Goal: Check status: Check status

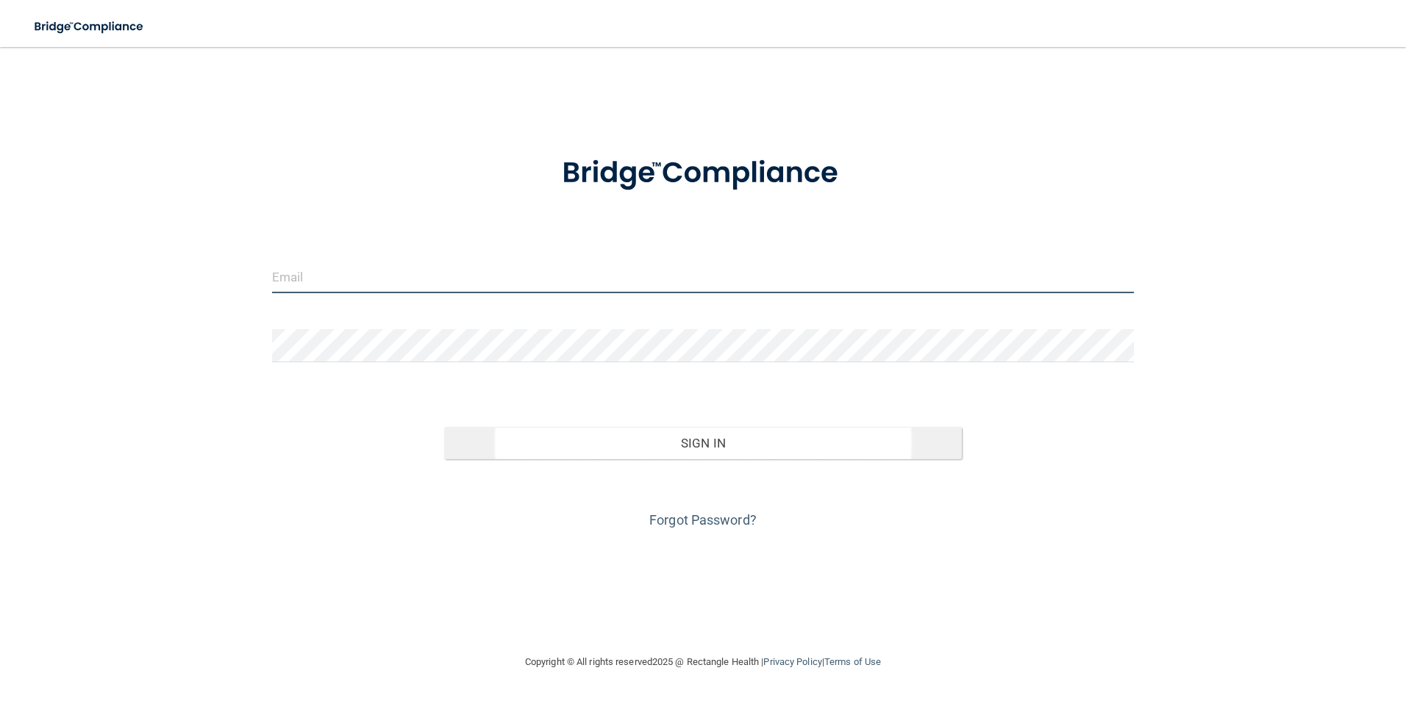
type input "[EMAIL_ADDRESS][PERSON_NAME][DOMAIN_NAME]"
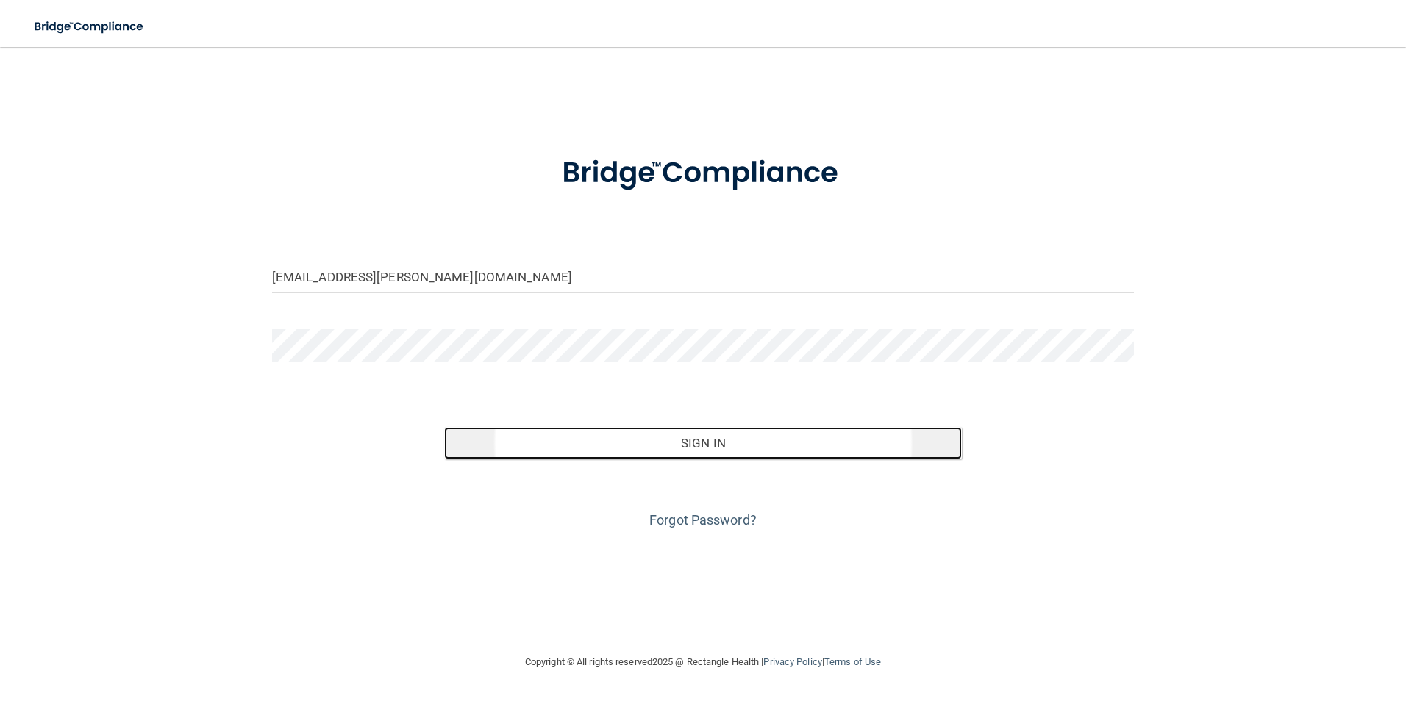
click at [664, 449] on button "Sign In" at bounding box center [703, 443] width 518 height 32
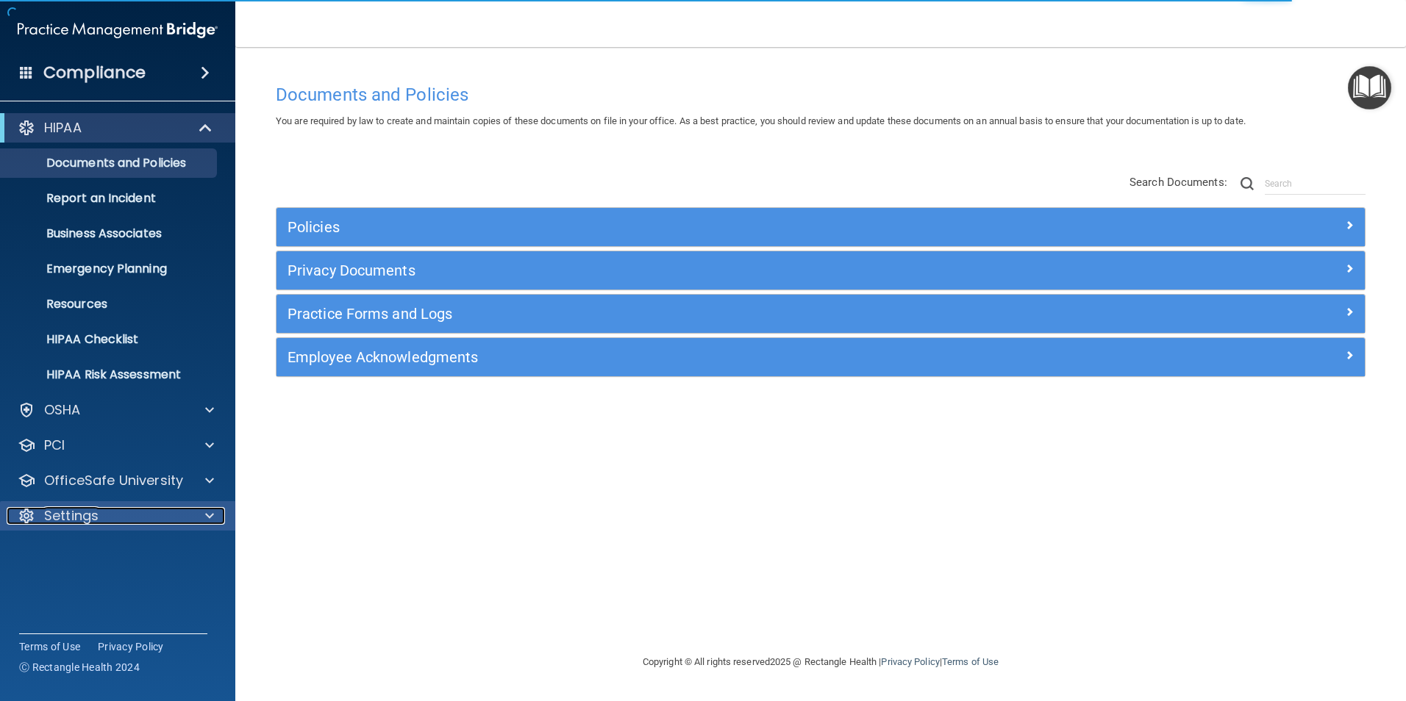
click at [149, 512] on div "Settings" at bounding box center [98, 516] width 182 height 18
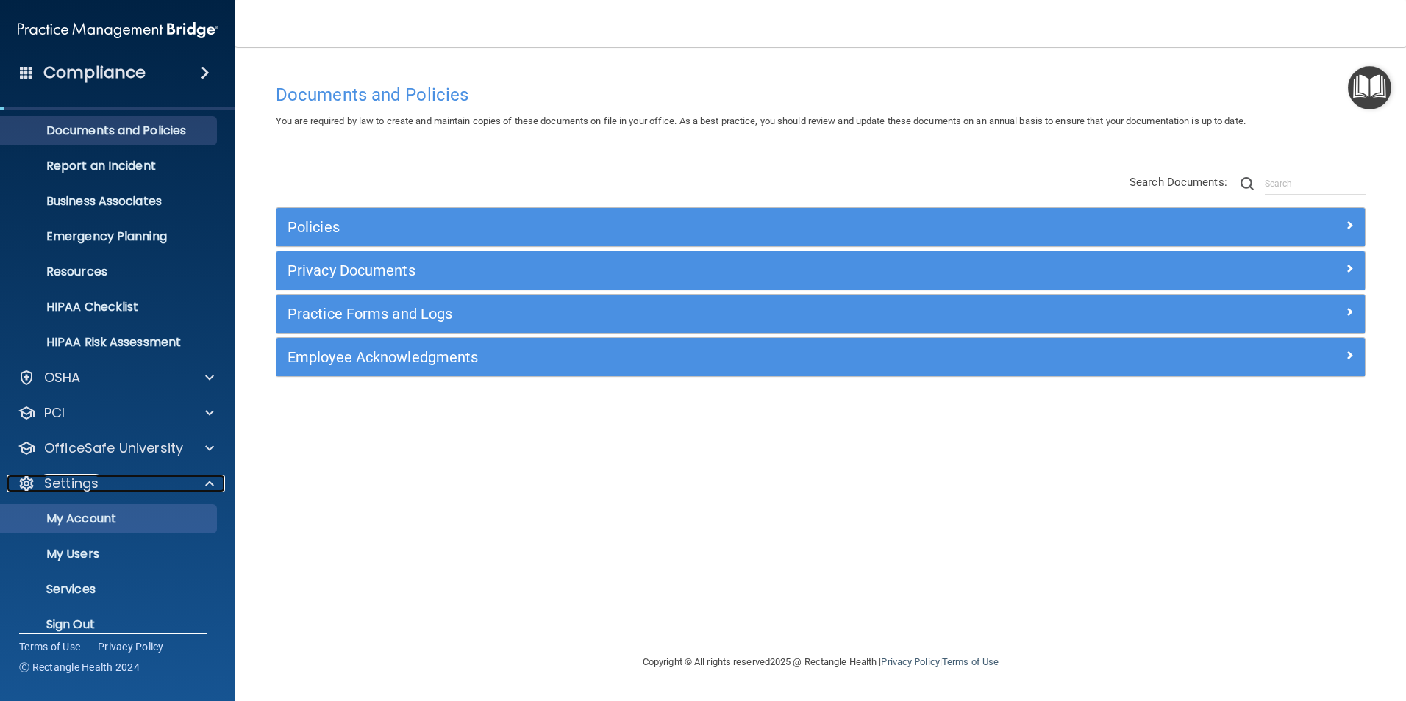
scroll to position [50, 0]
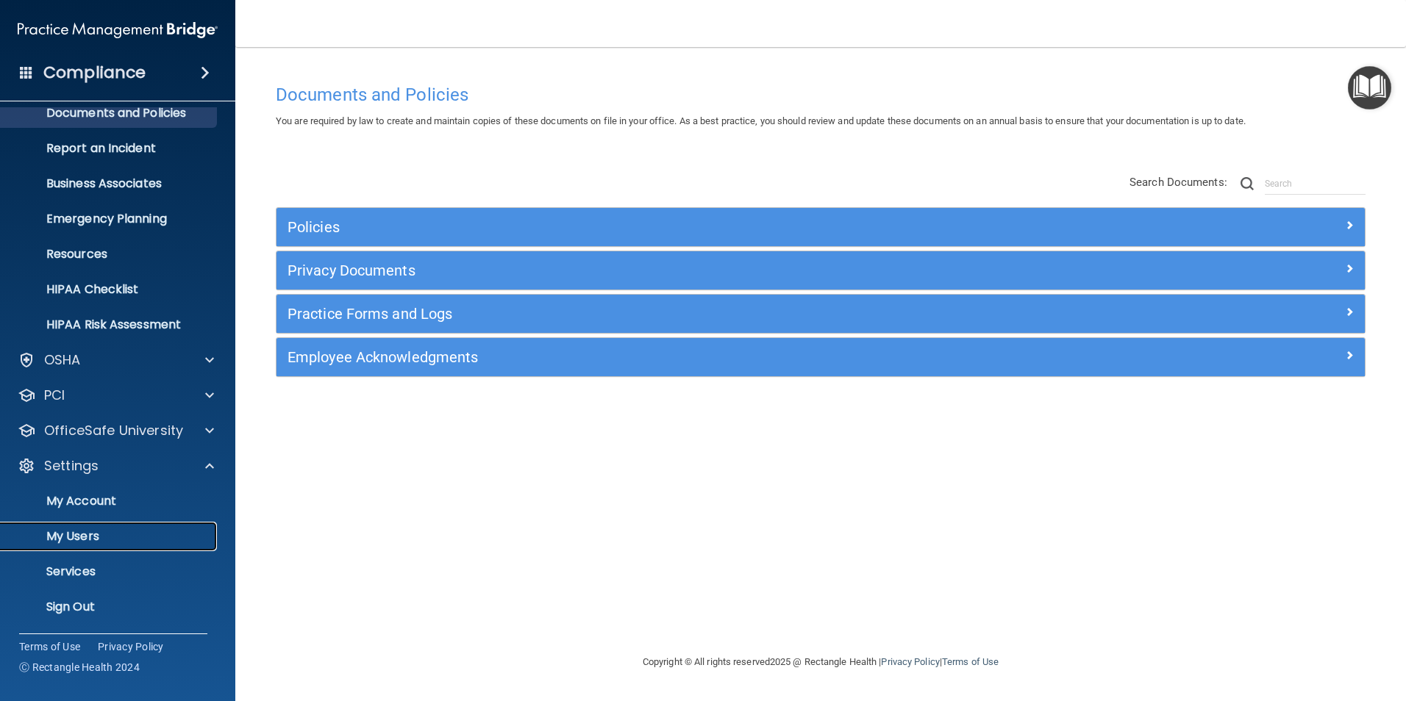
click at [76, 540] on p "My Users" at bounding box center [110, 536] width 201 height 15
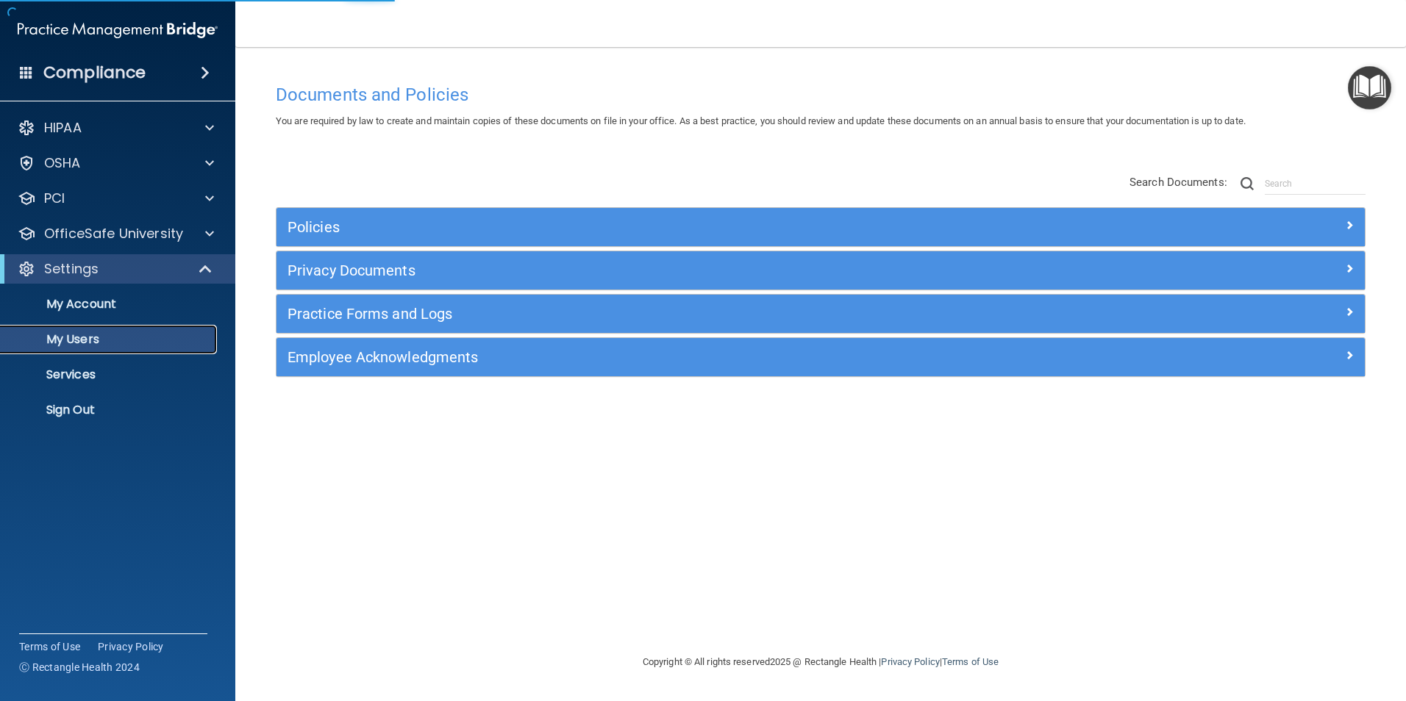
select select "20"
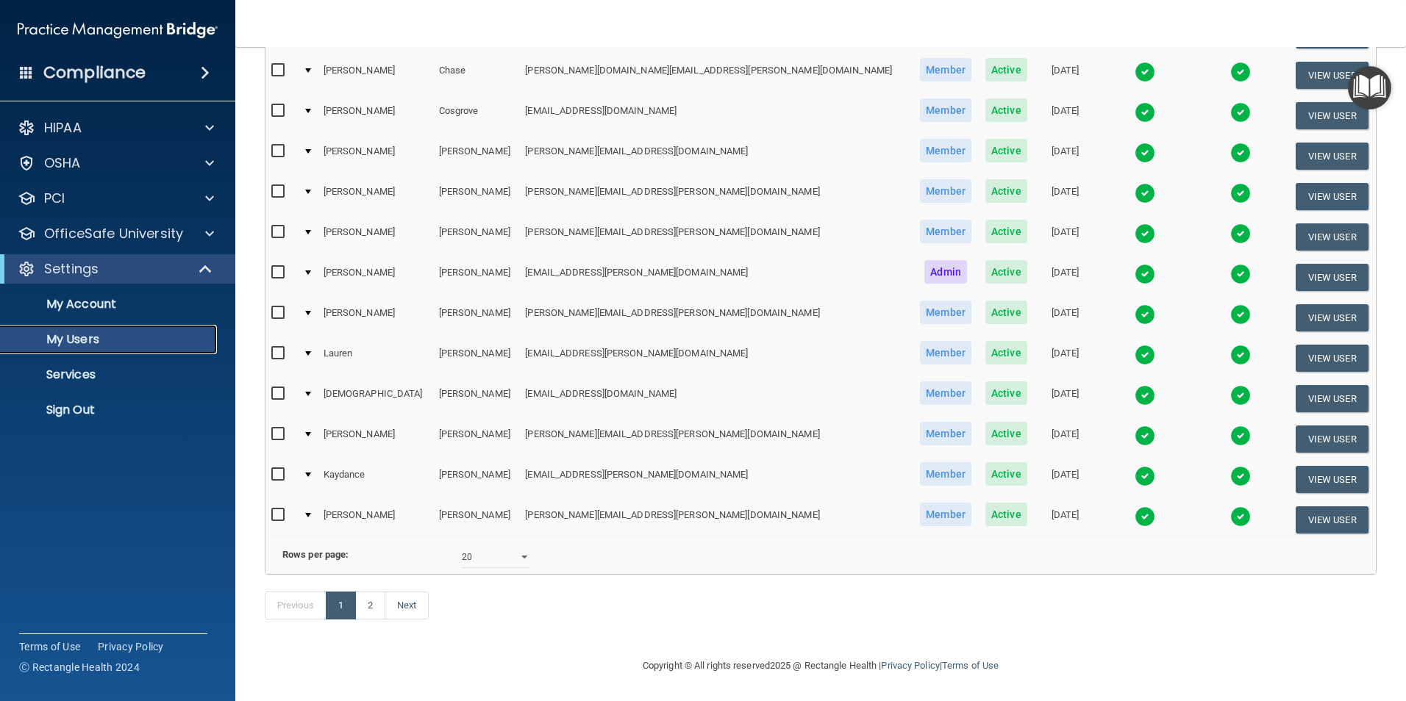
scroll to position [515, 0]
click at [1135, 426] on img at bounding box center [1145, 436] width 21 height 21
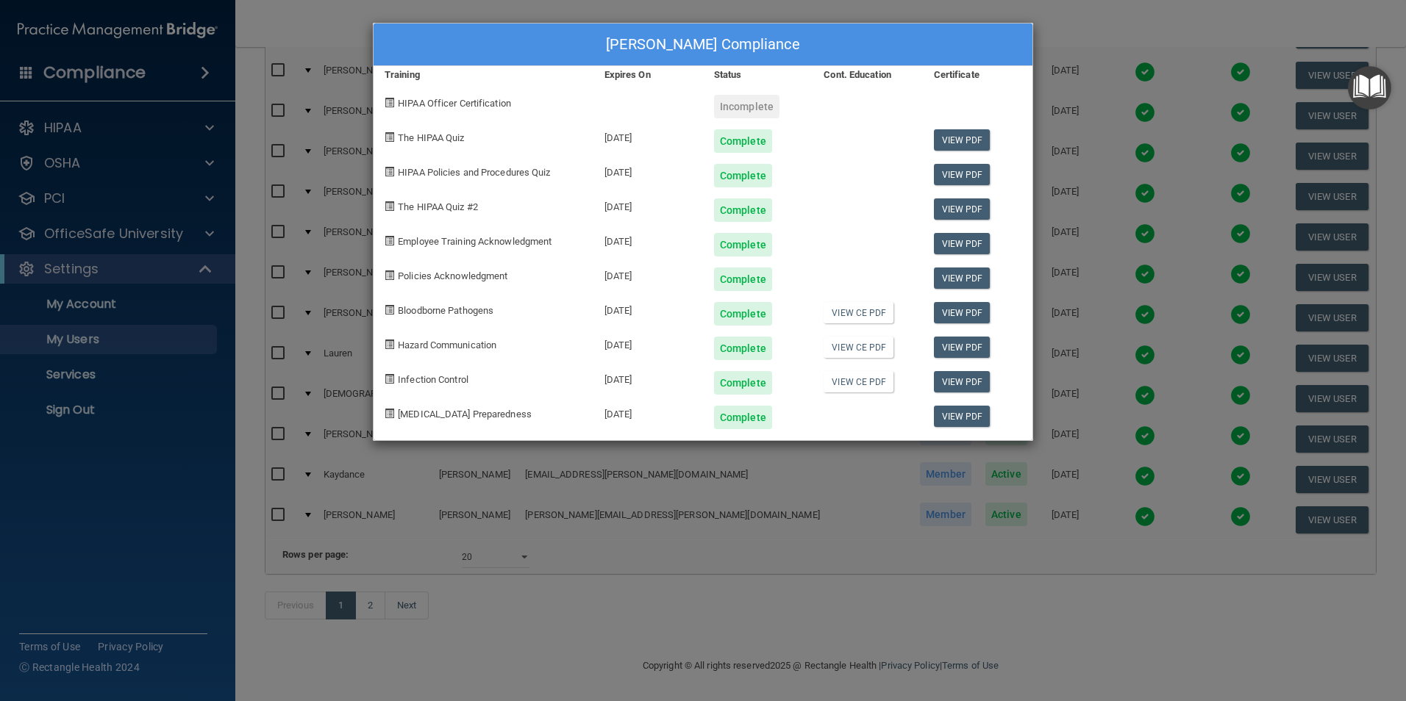
click at [1064, 593] on div "[PERSON_NAME] Compliance Training Expires On Status Cont. Education Certificate…" at bounding box center [703, 350] width 1406 height 701
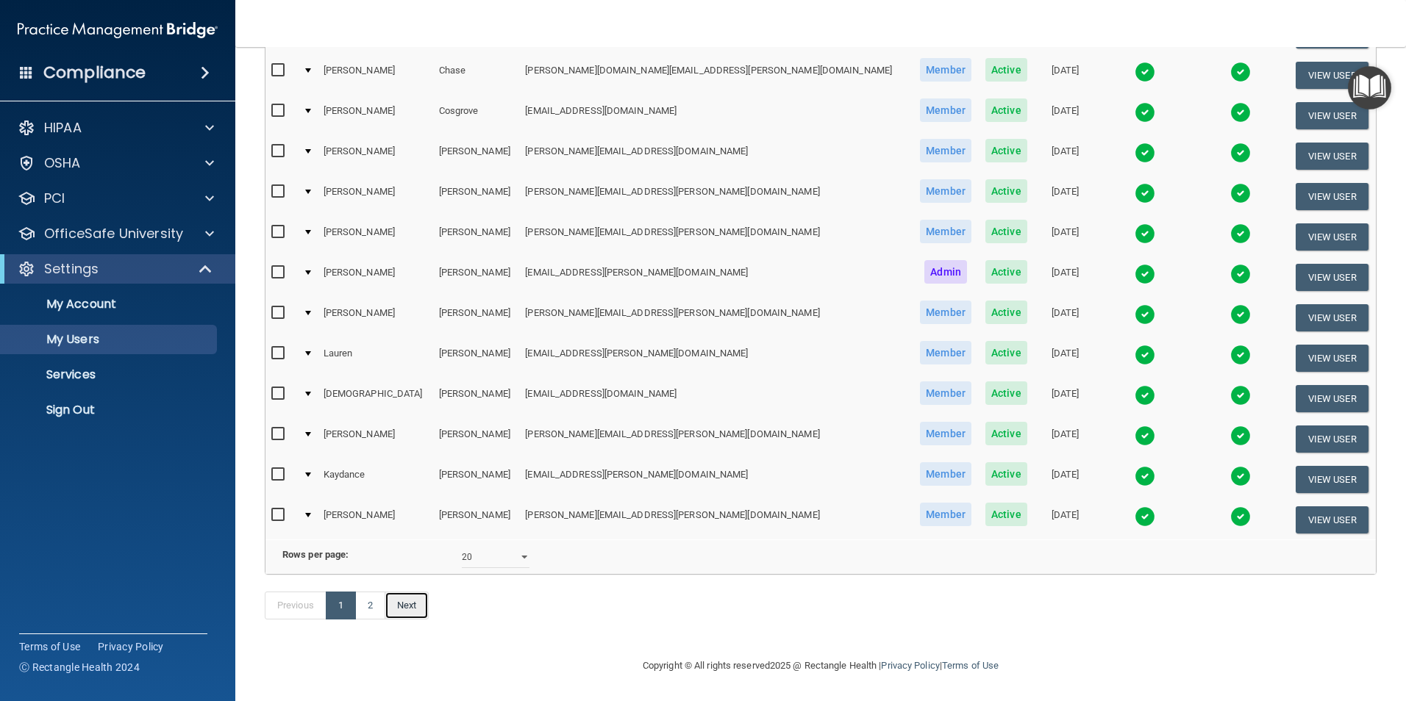
click at [410, 607] on link "Next" at bounding box center [407, 606] width 44 height 28
select select "20"
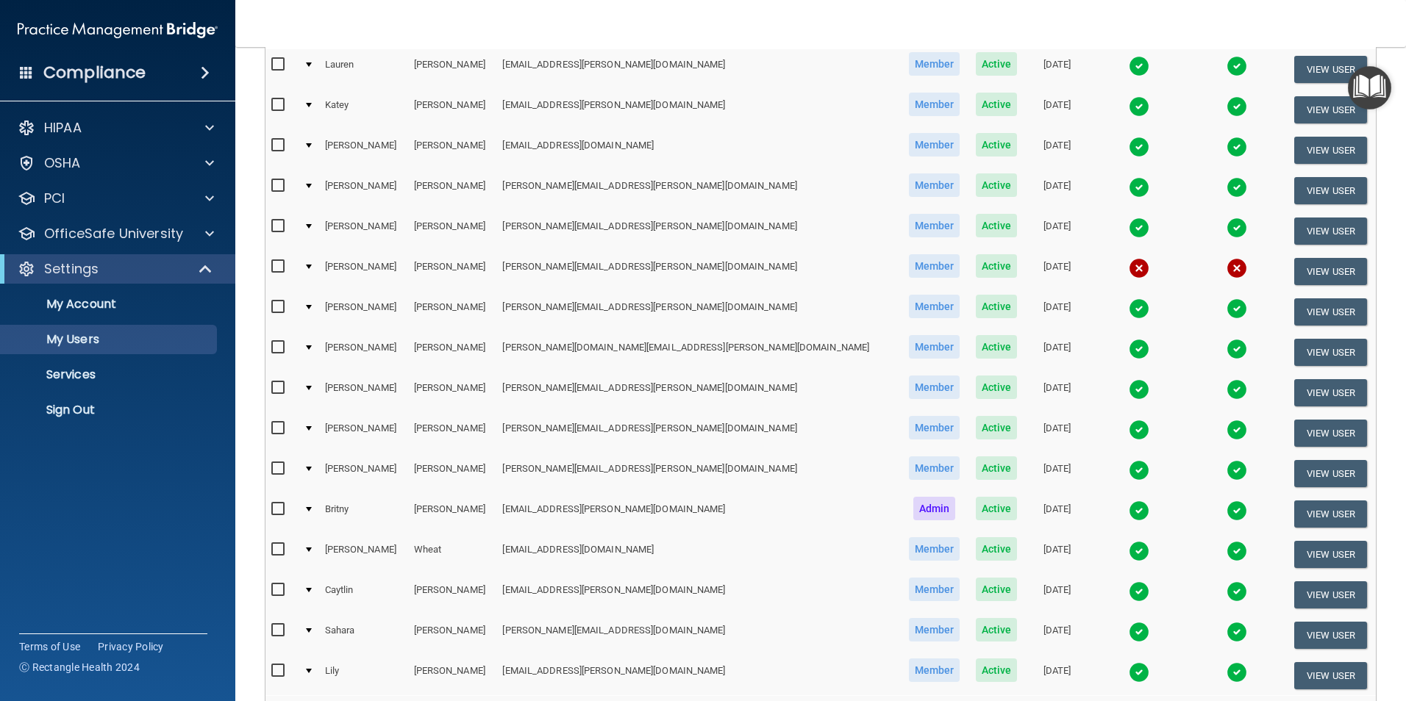
scroll to position [221, 0]
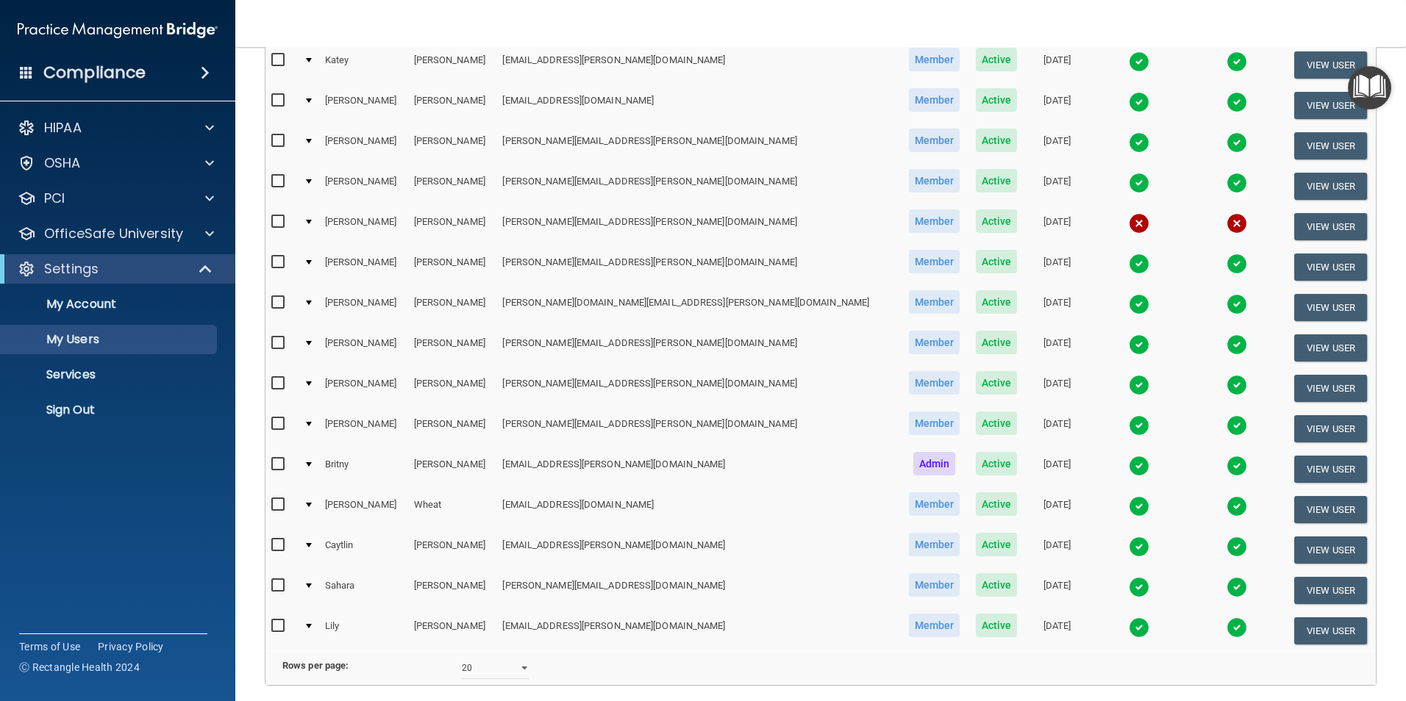
click at [1129, 340] on img at bounding box center [1139, 345] width 21 height 21
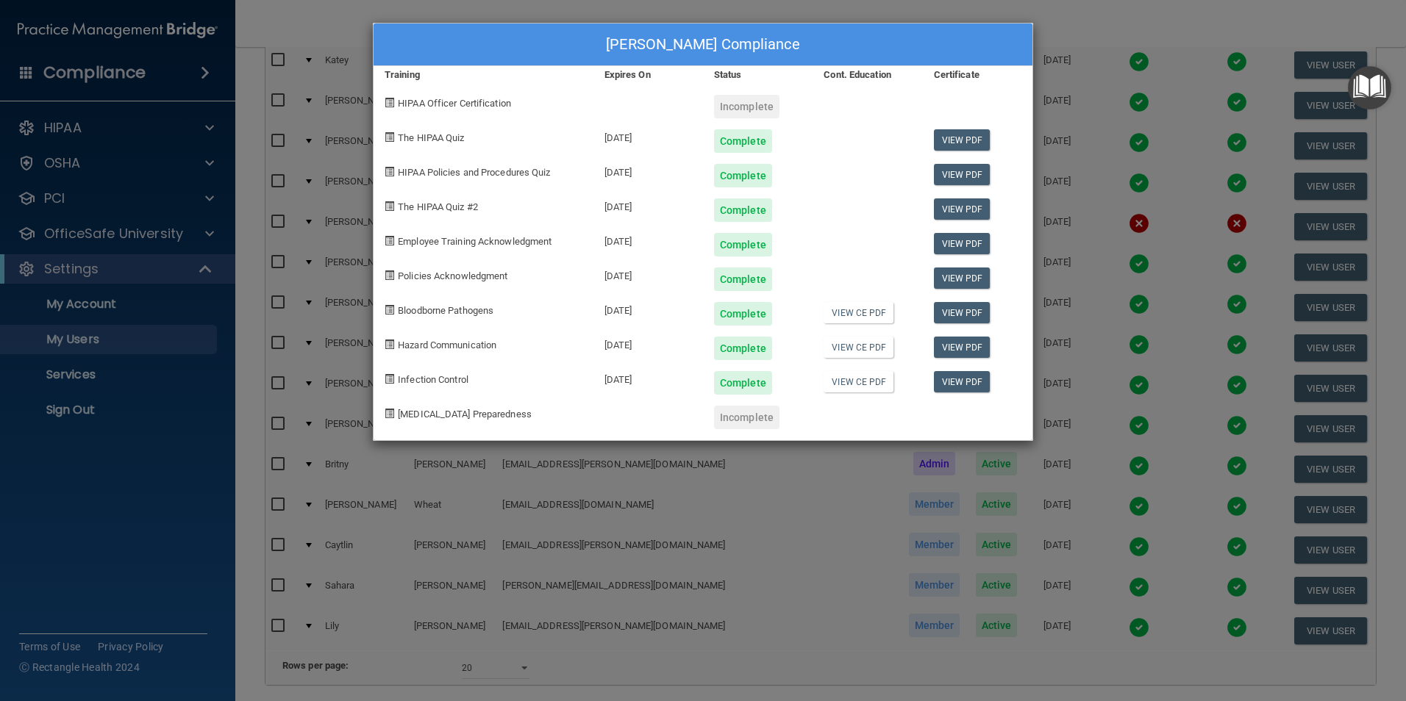
click at [1085, 12] on div "[PERSON_NAME] Compliance Training Expires On Status Cont. Education Certificate…" at bounding box center [703, 350] width 1406 height 701
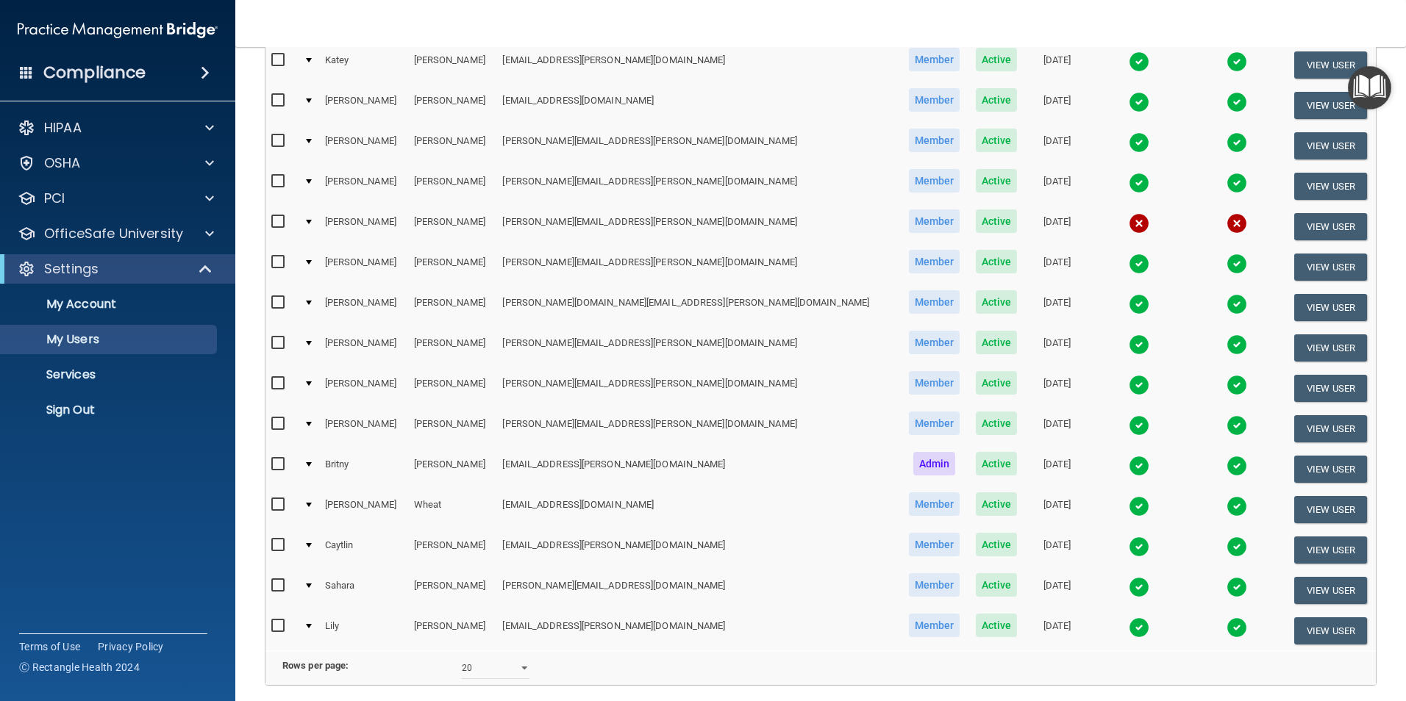
scroll to position [354, 0]
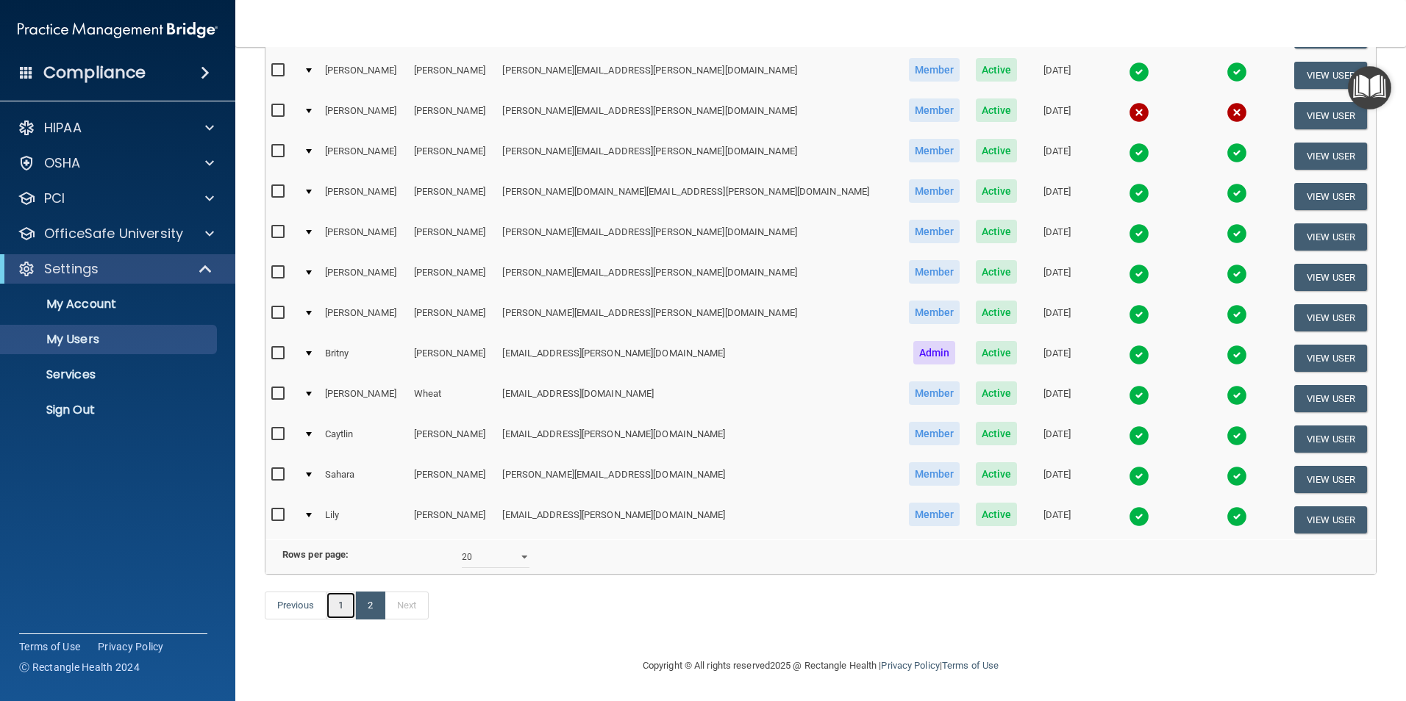
click at [338, 602] on link "1" at bounding box center [341, 606] width 30 height 28
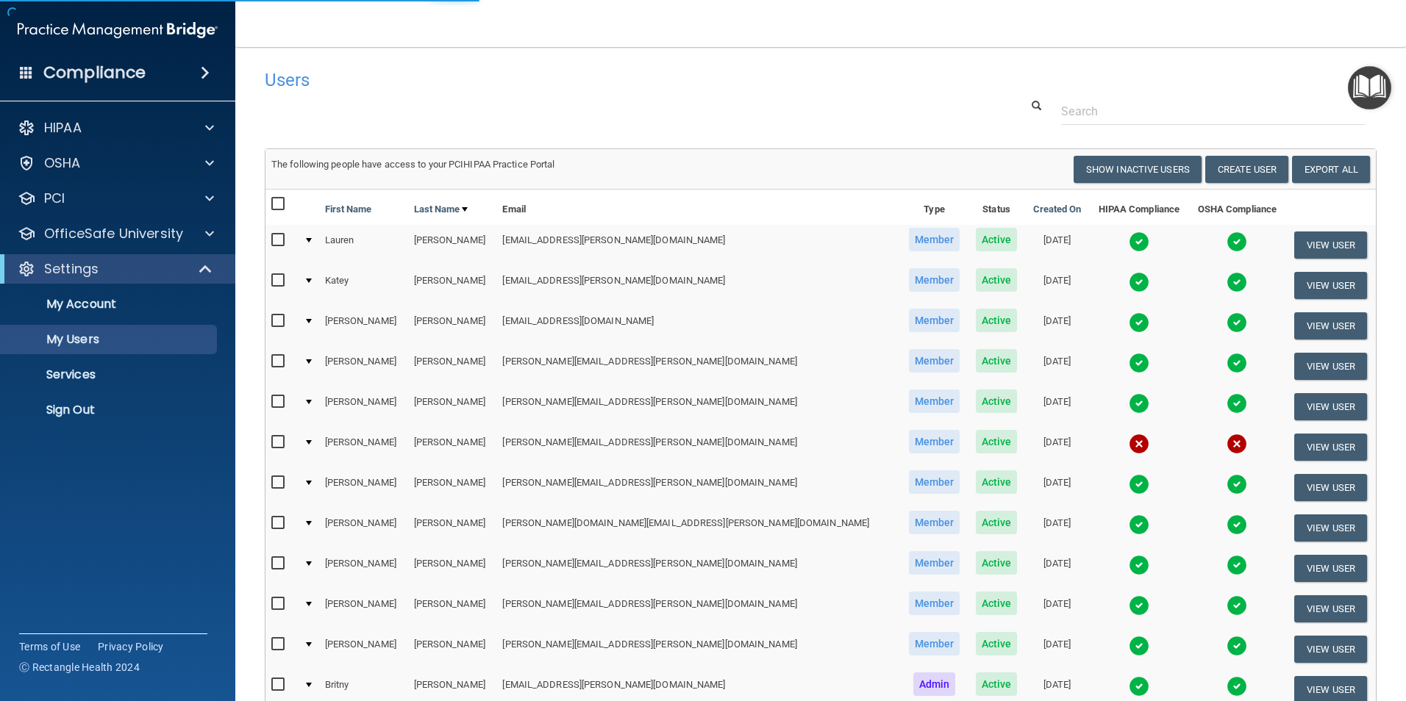
select select "20"
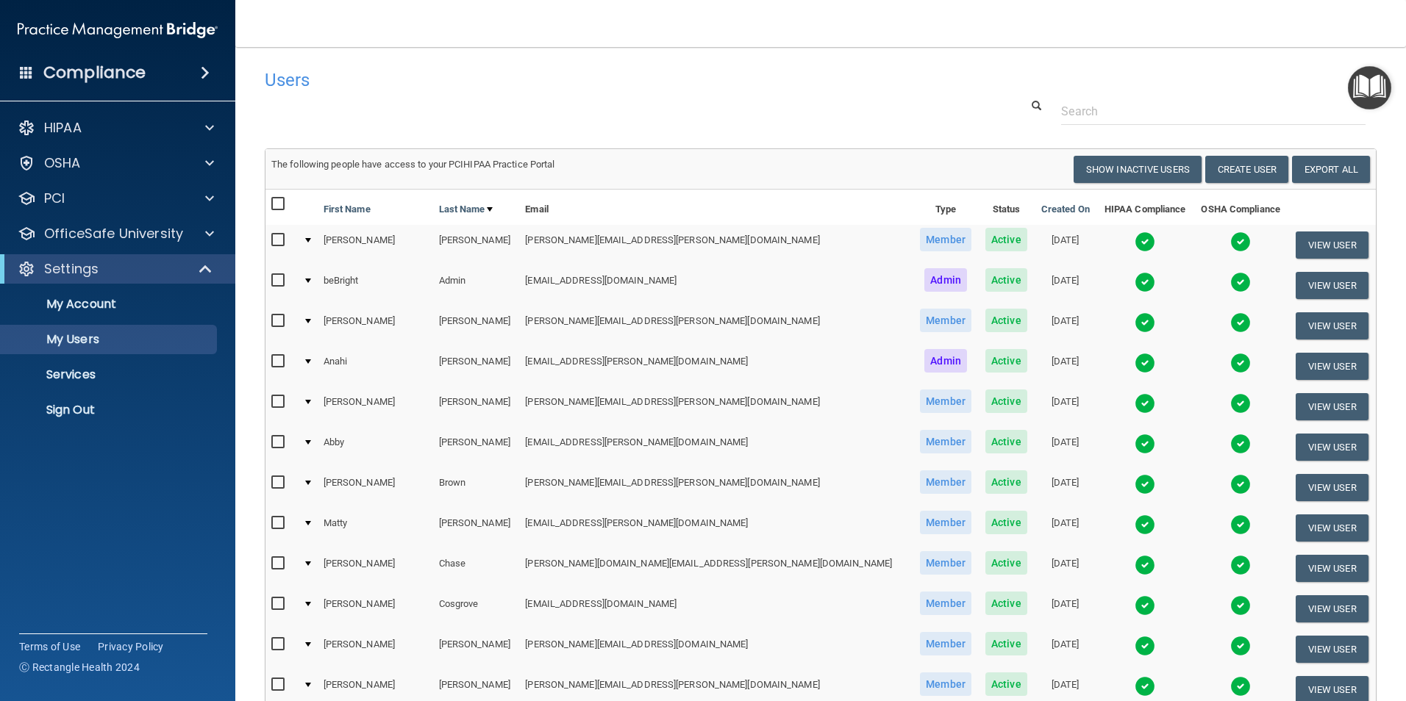
click at [1135, 404] on img at bounding box center [1145, 403] width 21 height 21
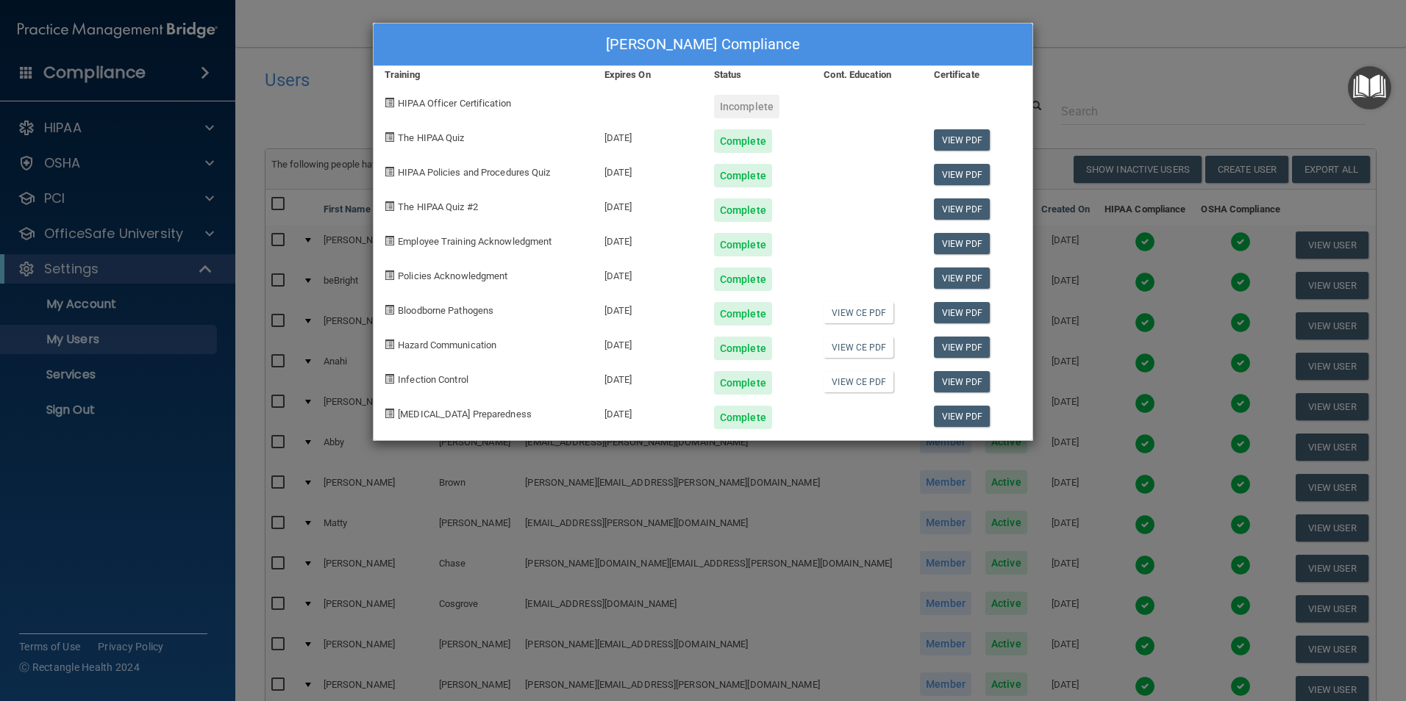
click at [1167, 53] on div "[PERSON_NAME] Compliance Training Expires On Status Cont. Education Certificate…" at bounding box center [703, 350] width 1406 height 701
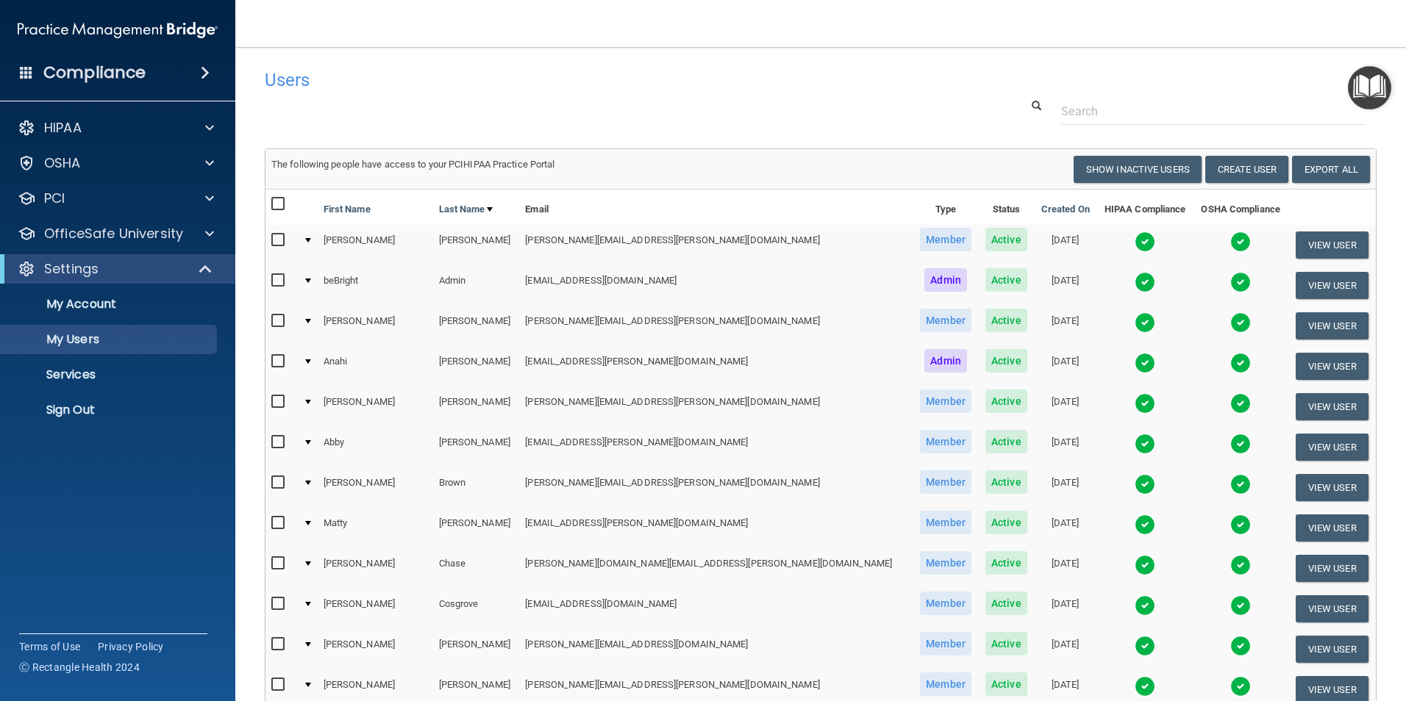
click at [1135, 403] on img at bounding box center [1145, 403] width 21 height 21
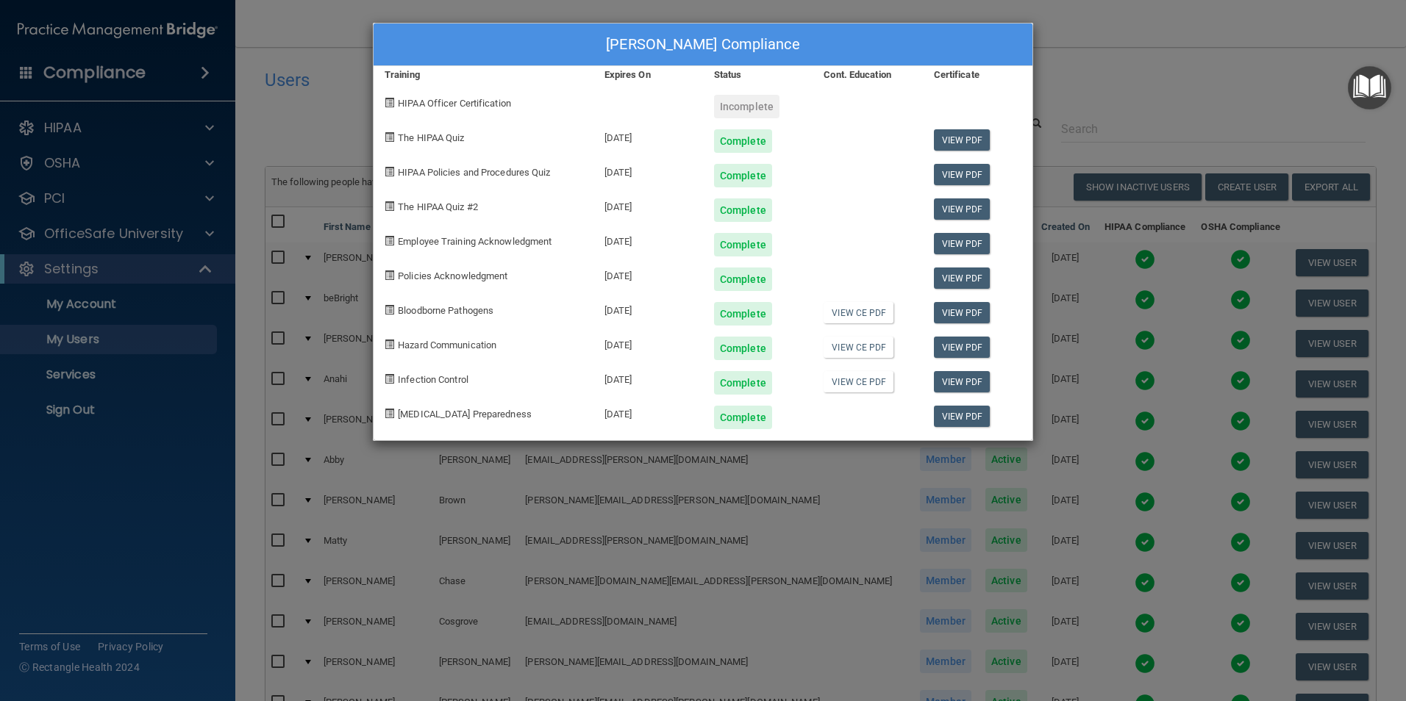
click at [1168, 62] on div "[PERSON_NAME] Compliance Training Expires On Status Cont. Education Certificate…" at bounding box center [703, 350] width 1406 height 701
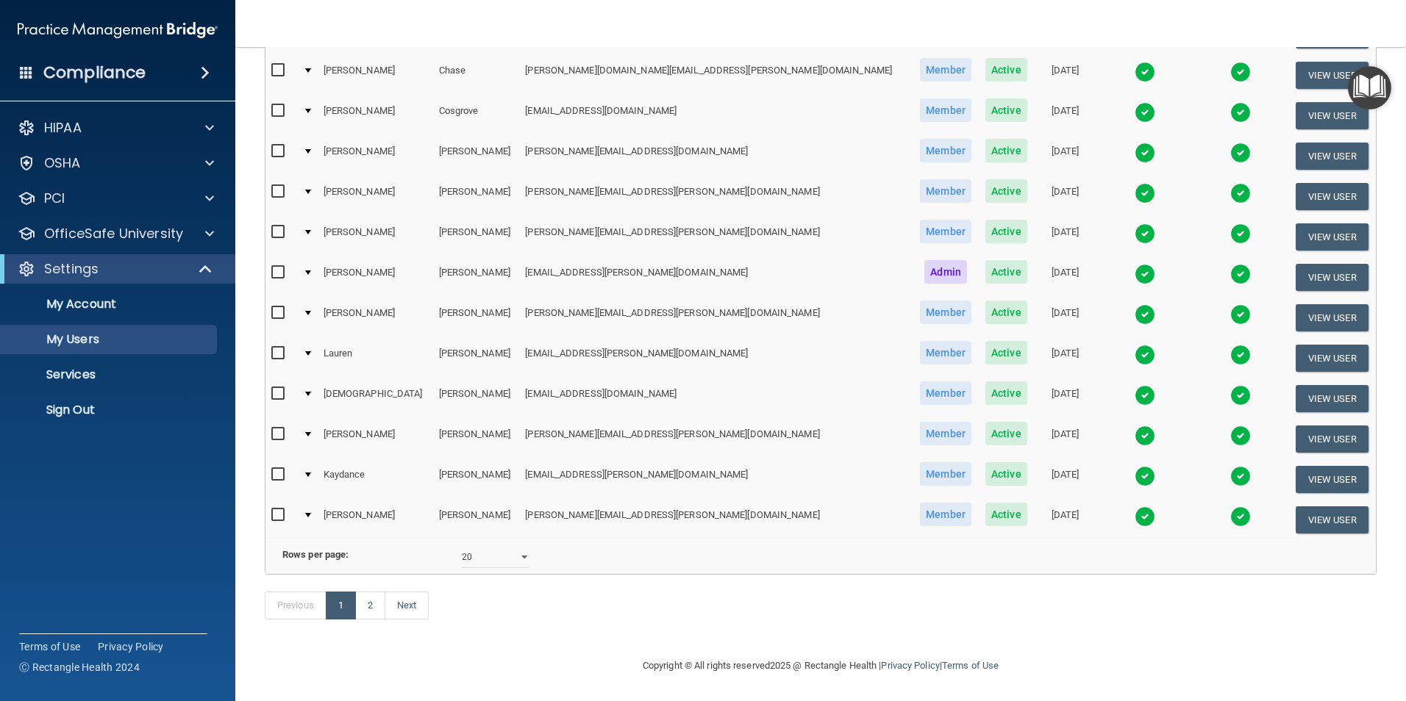
scroll to position [515, 0]
click at [1135, 183] on img at bounding box center [1145, 193] width 21 height 21
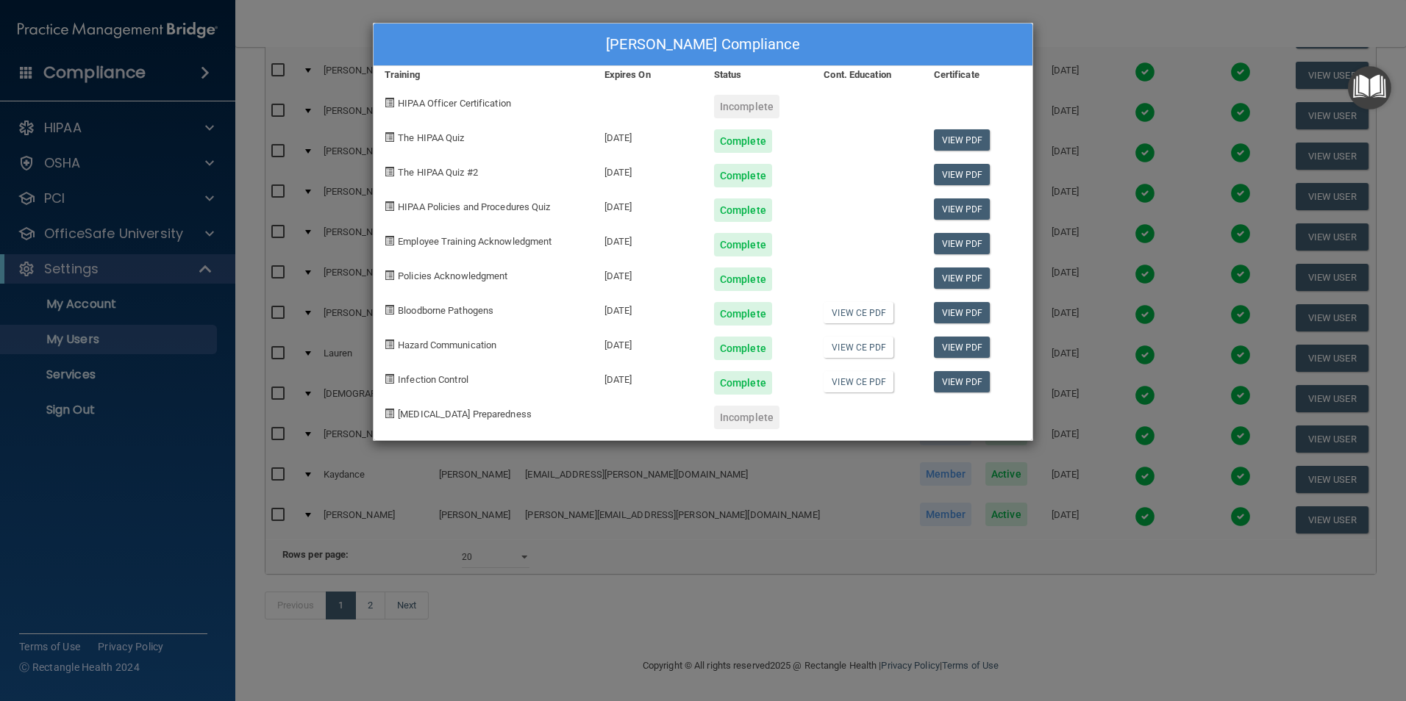
click at [951, 625] on div "[PERSON_NAME] Compliance Training Expires On Status Cont. Education Certificate…" at bounding box center [703, 350] width 1406 height 701
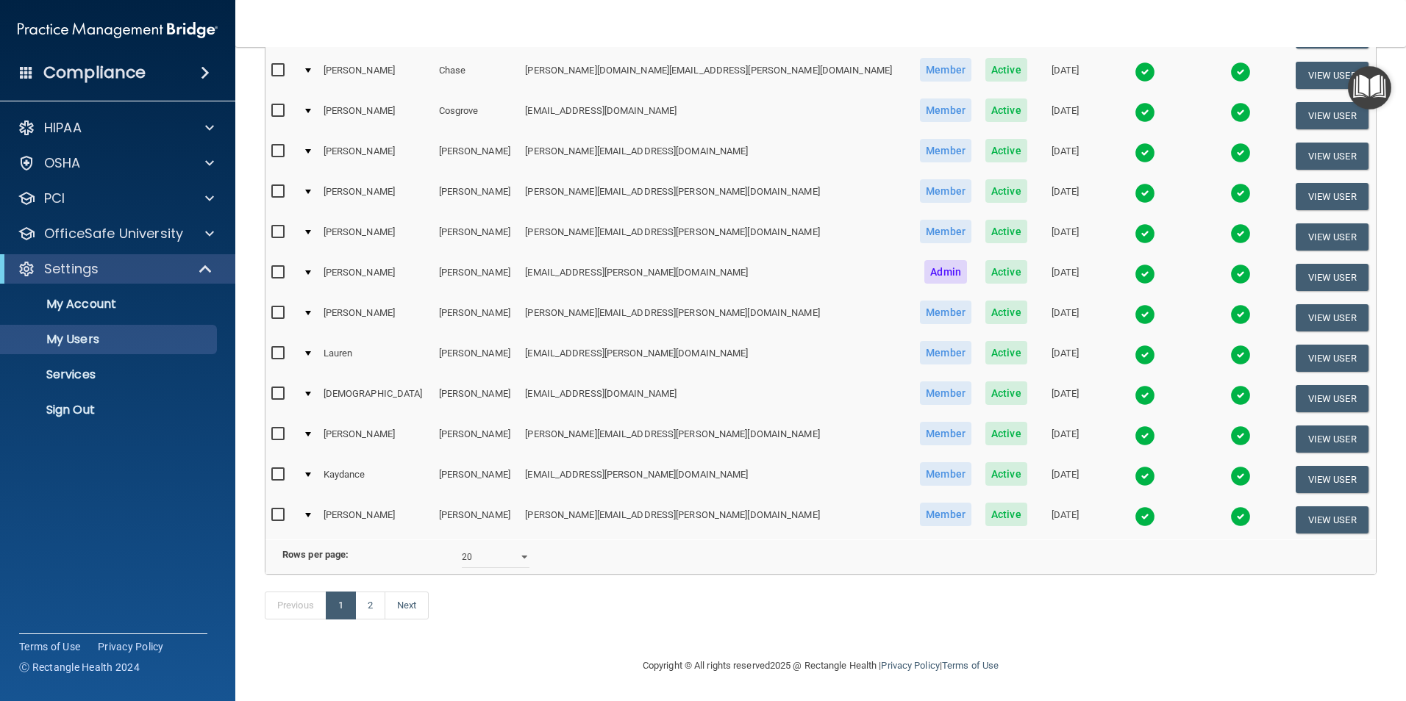
click at [1135, 224] on img at bounding box center [1145, 234] width 21 height 21
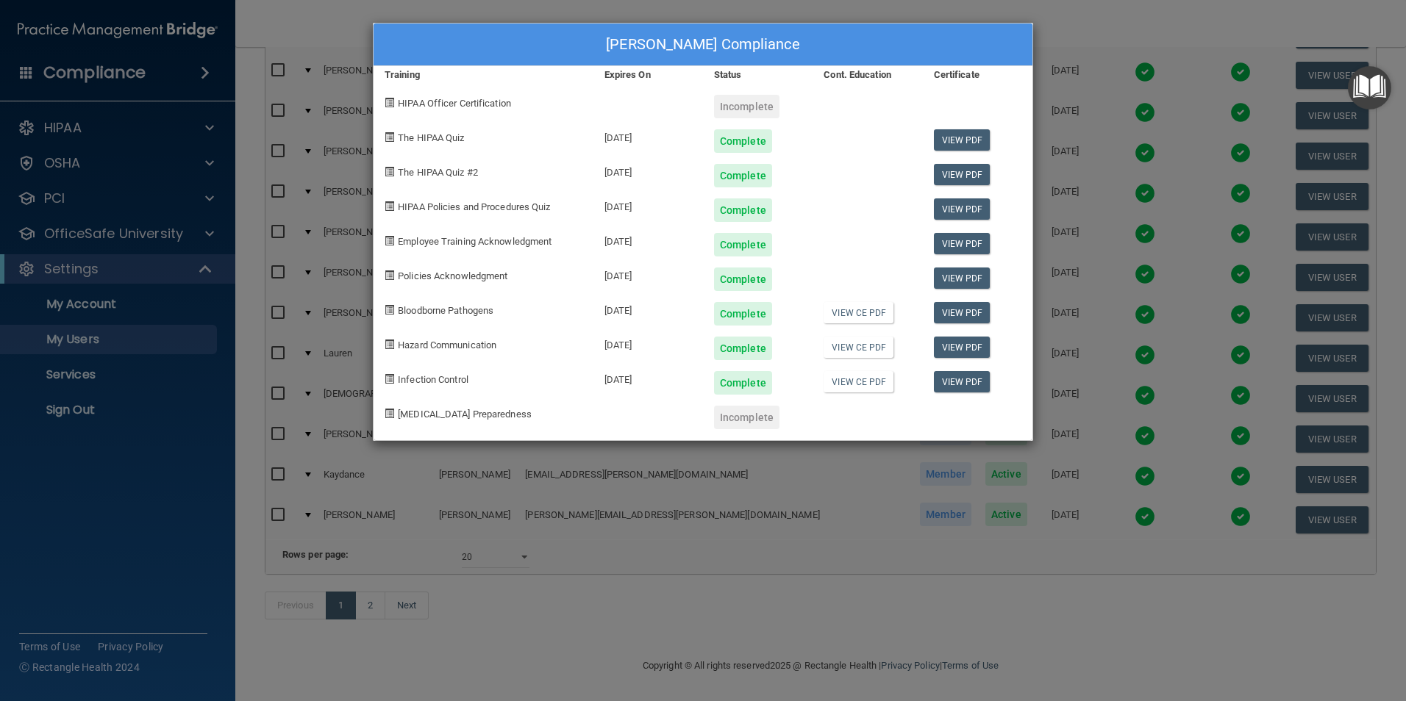
click at [519, 625] on div "[PERSON_NAME] Compliance Training Expires On Status Cont. Education Certificate…" at bounding box center [703, 350] width 1406 height 701
